Goal: Transaction & Acquisition: Purchase product/service

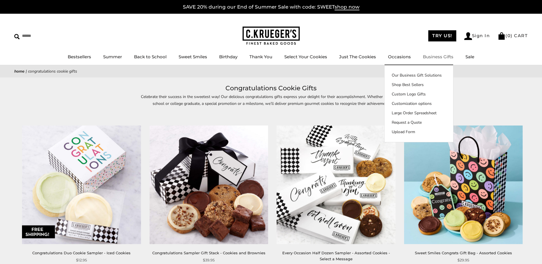
click at [431, 58] on link "Business Gifts" at bounding box center [437, 56] width 31 height 5
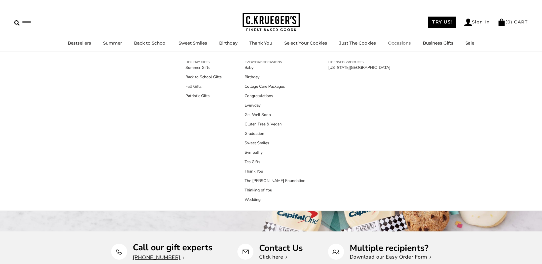
click at [196, 87] on link "Fall Gifts" at bounding box center [203, 86] width 36 height 6
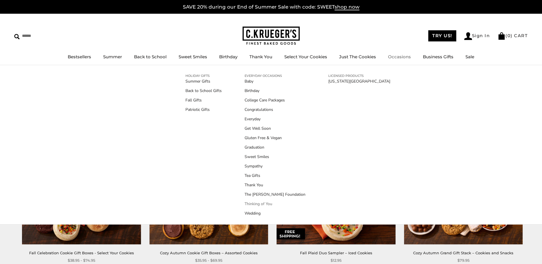
click at [263, 204] on link "Thinking of You" at bounding box center [274, 204] width 61 height 6
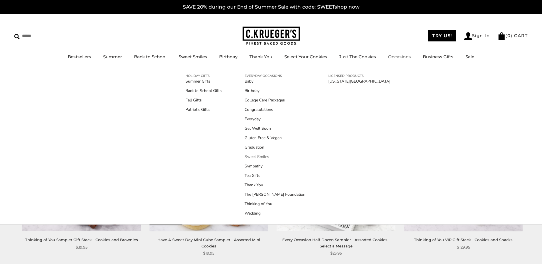
click at [259, 155] on link "Sweet Smiles" at bounding box center [274, 157] width 61 height 6
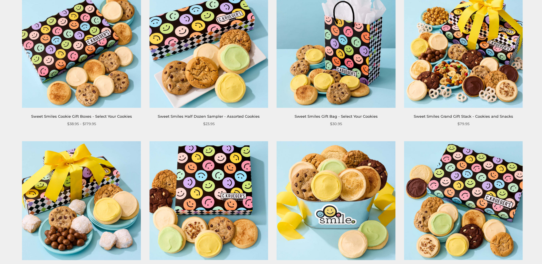
scroll to position [200, 0]
